Goal: Task Accomplishment & Management: Manage account settings

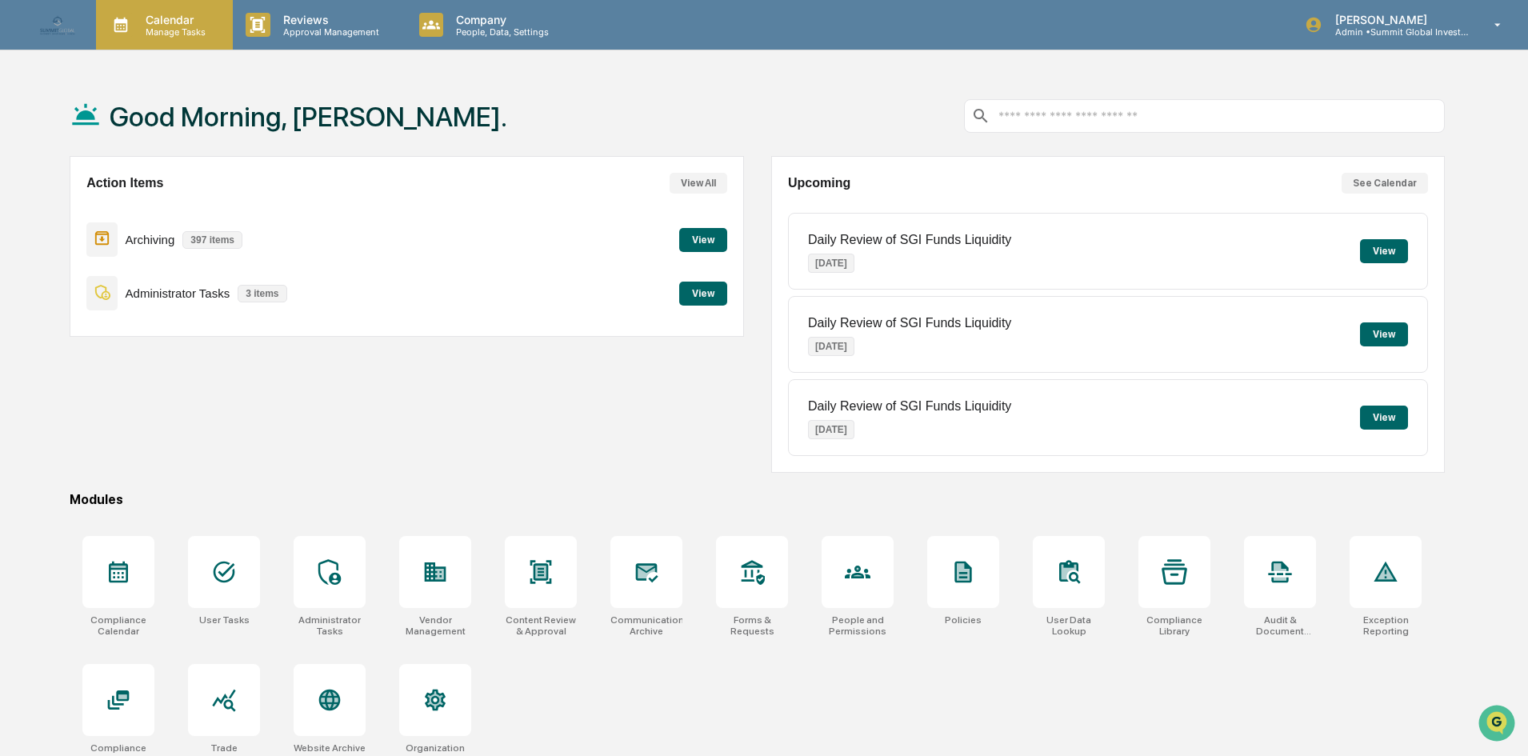
click at [179, 28] on p "Manage Tasks" at bounding box center [173, 31] width 81 height 11
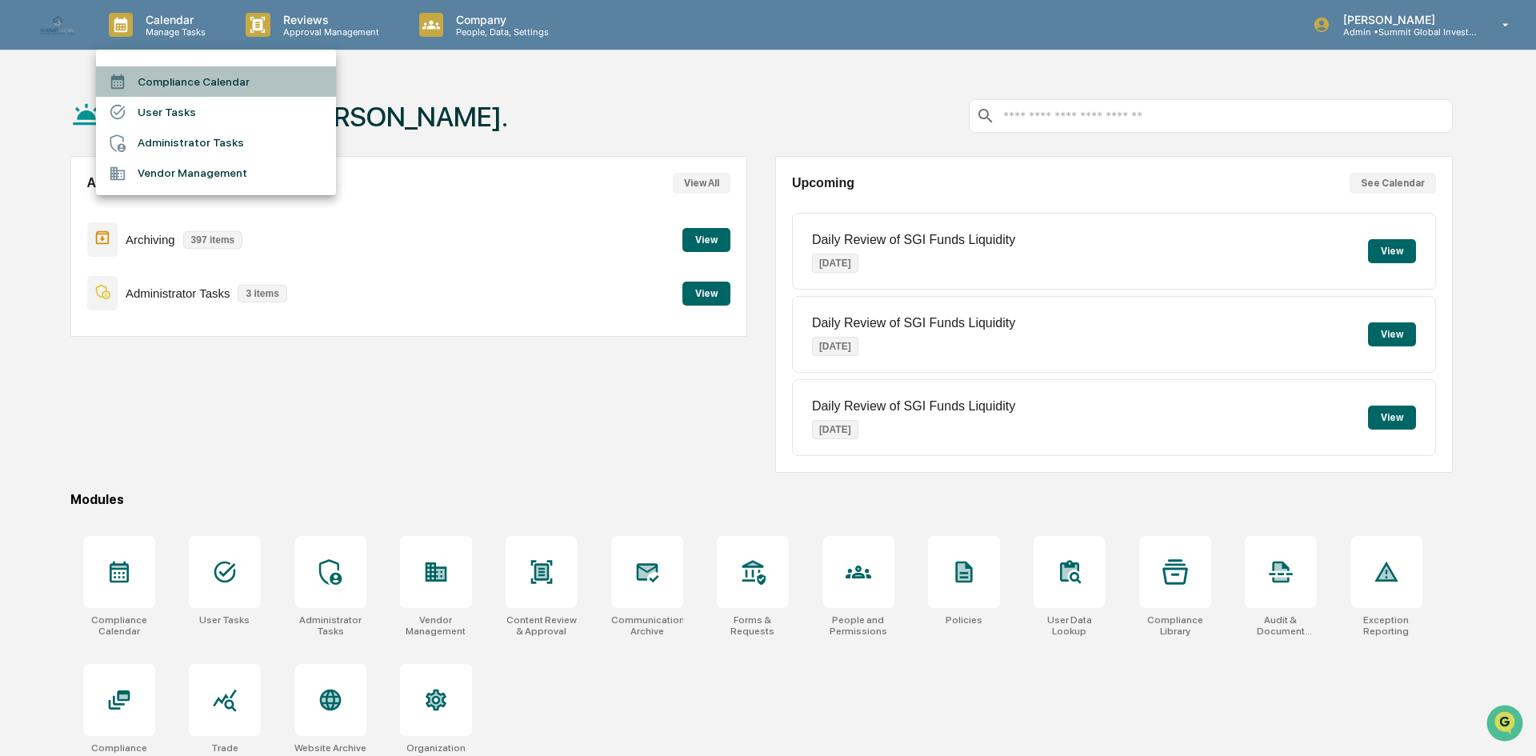
click at [188, 74] on li "Compliance Calendar" at bounding box center [216, 81] width 240 height 30
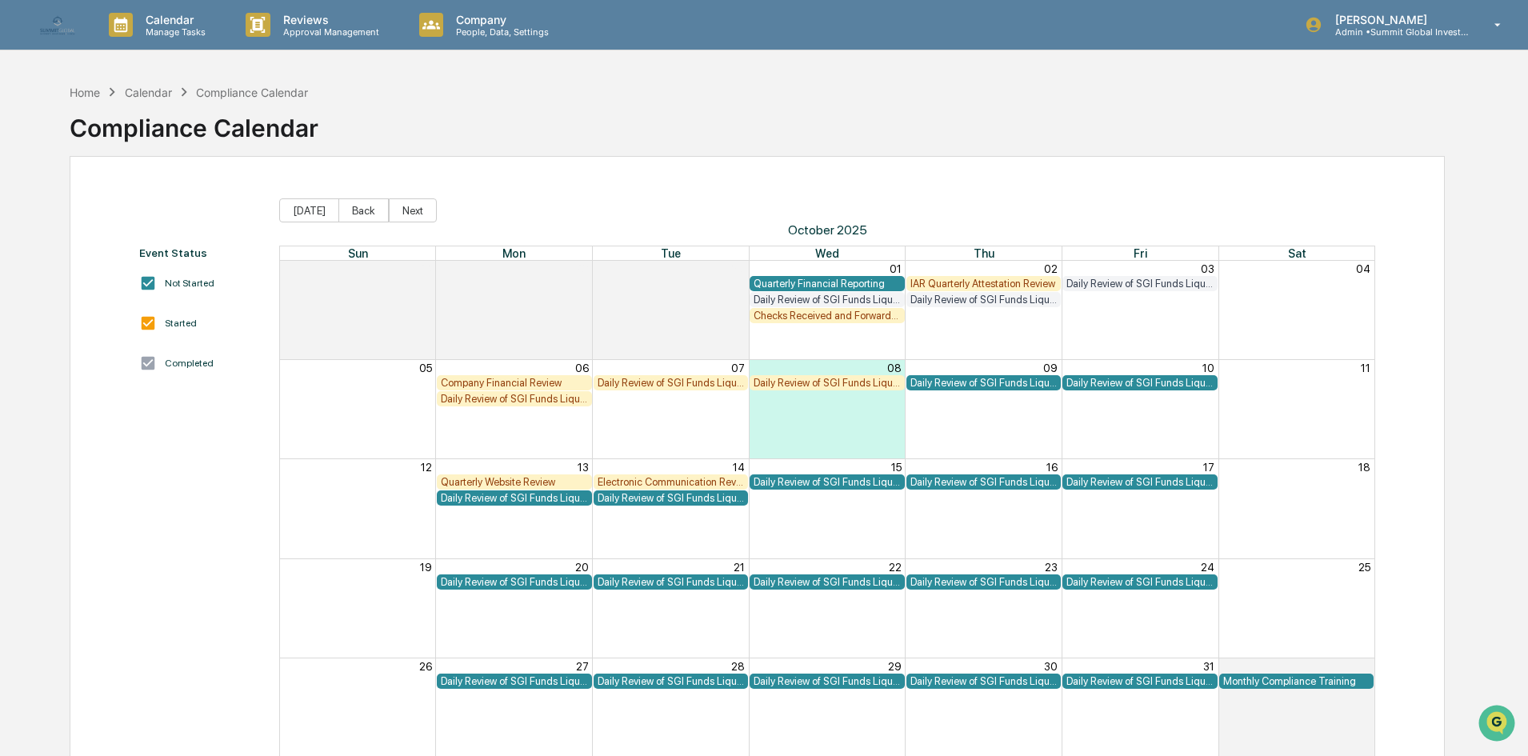
click at [566, 403] on div "Daily Review of SGI Funds Liquidity" at bounding box center [514, 399] width 147 height 12
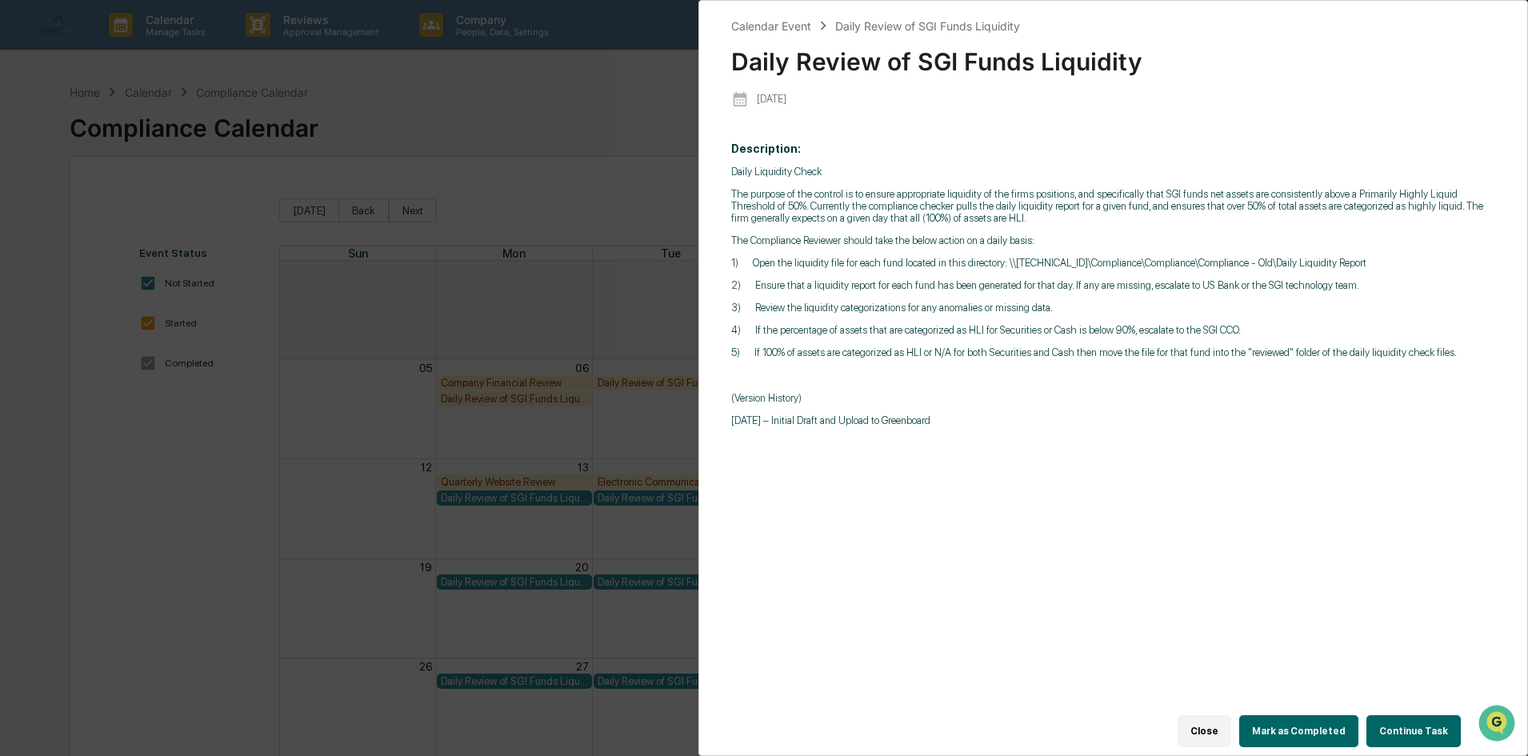
click at [758, 721] on button "Mark as Completed" at bounding box center [1298, 731] width 119 height 32
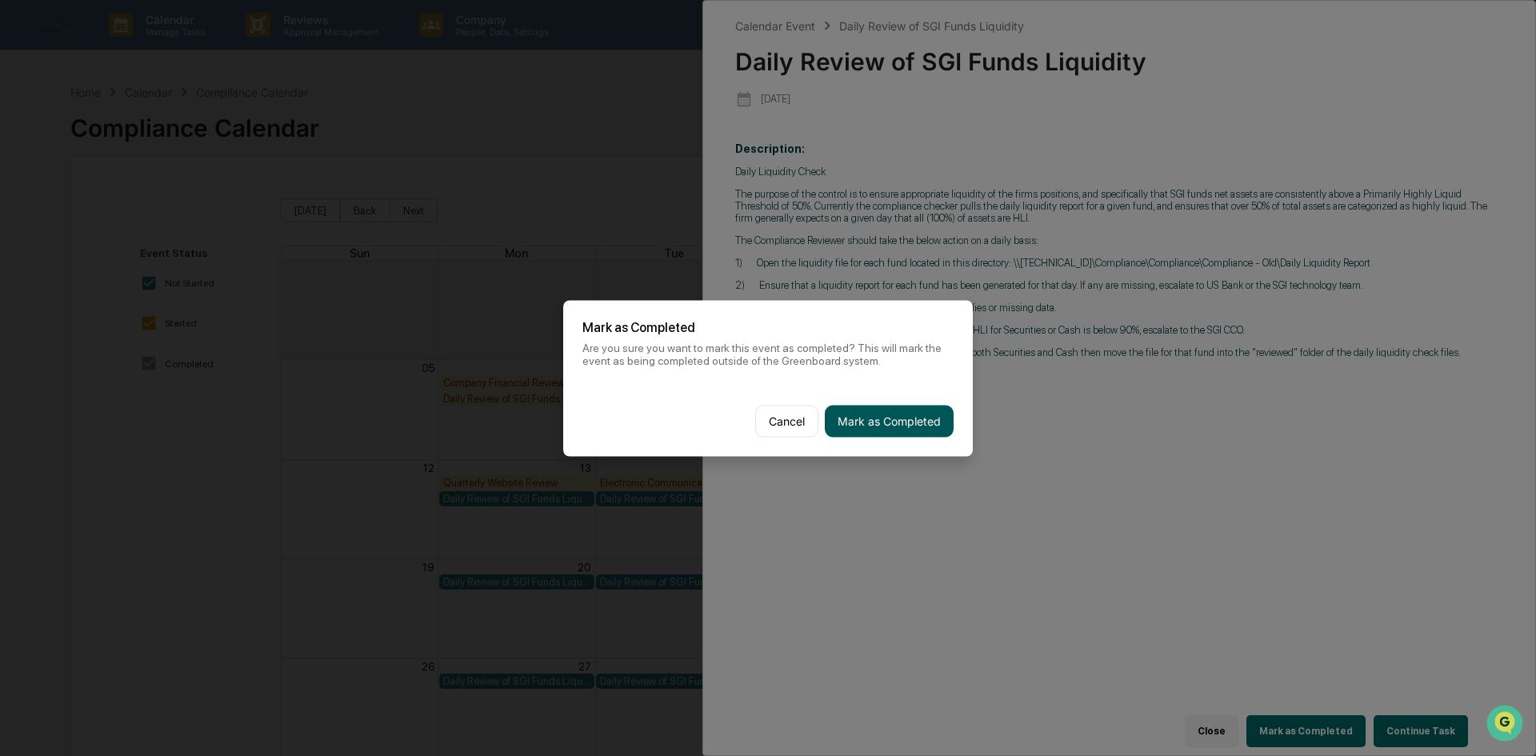
click at [758, 431] on button "Mark as Completed" at bounding box center [889, 421] width 129 height 32
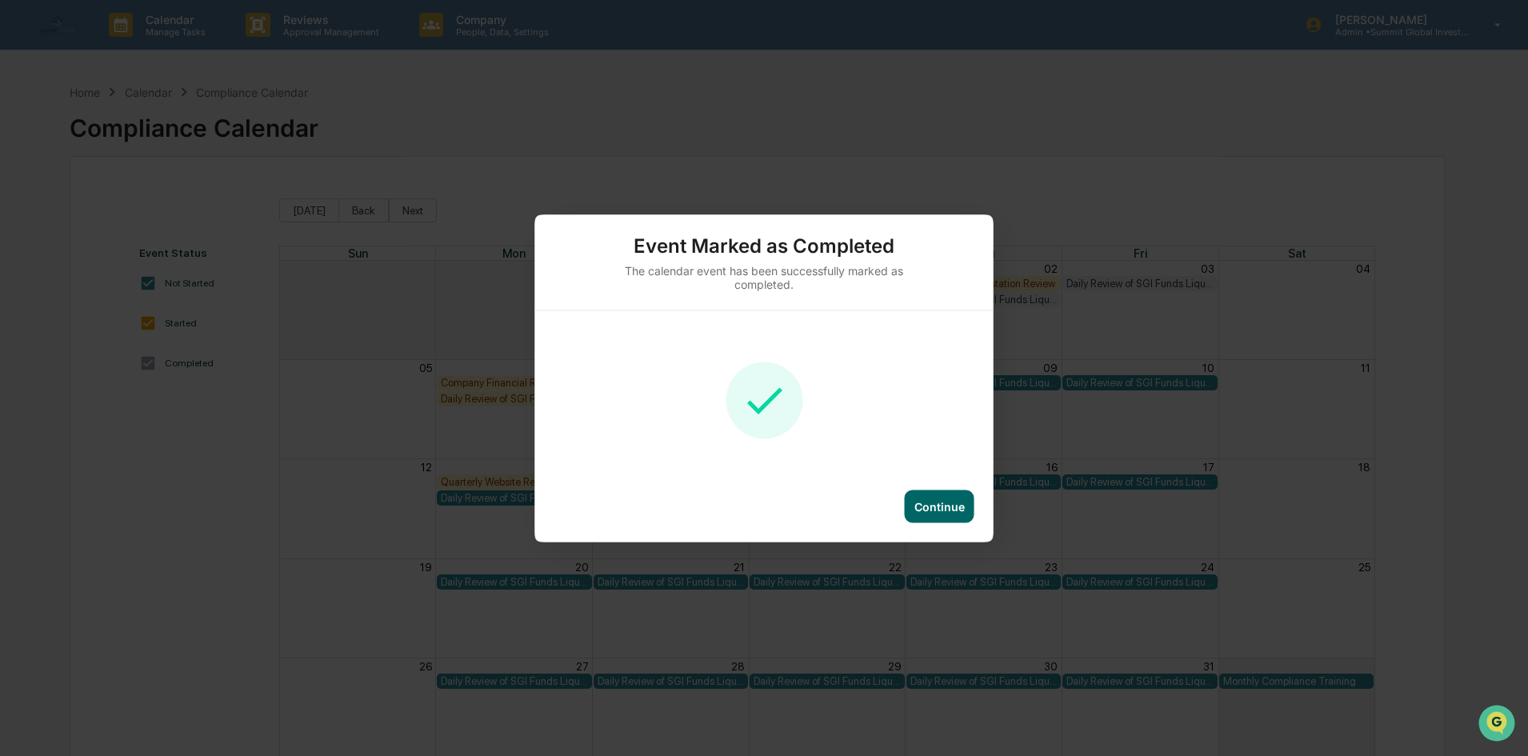
click at [758, 498] on div "Continue" at bounding box center [940, 506] width 70 height 33
